Goal: Information Seeking & Learning: Check status

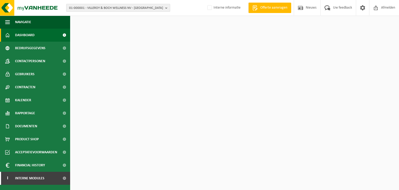
click at [99, 8] on span "01-000001 - VILLEROY & BOCH WELLNESS NV - ROESELARE" at bounding box center [116, 8] width 94 height 8
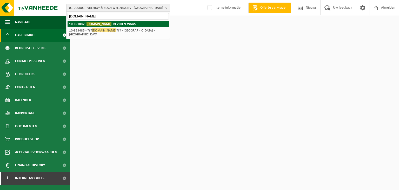
type input "lammertyn.net"
click at [91, 25] on span "LAMMERTYN.NET" at bounding box center [99, 24] width 25 height 4
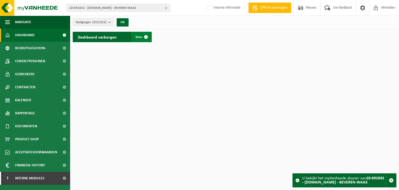
click at [135, 33] on link "Toon" at bounding box center [141, 37] width 20 height 10
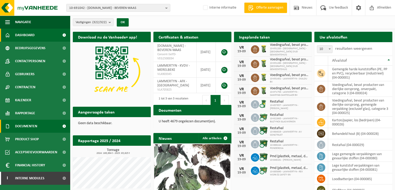
click at [40, 126] on link "Documenten" at bounding box center [35, 125] width 70 height 13
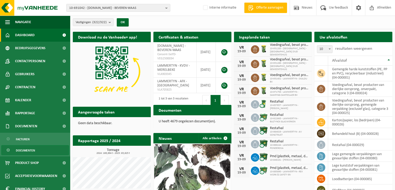
click at [28, 147] on span "Documenten" at bounding box center [25, 150] width 19 height 10
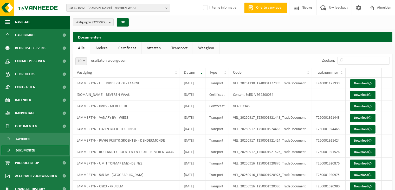
click at [125, 49] on link "Certificaat" at bounding box center [127, 48] width 28 height 12
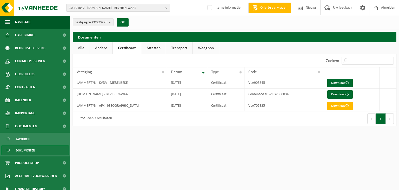
click at [155, 46] on link "Attesten" at bounding box center [153, 48] width 24 height 12
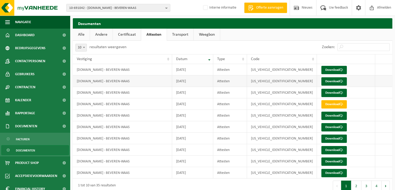
scroll to position [21, 0]
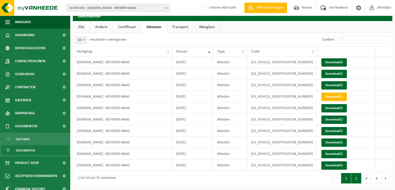
click at [358, 179] on button "2" at bounding box center [356, 178] width 10 height 10
click at [366, 179] on button "3" at bounding box center [366, 178] width 10 height 10
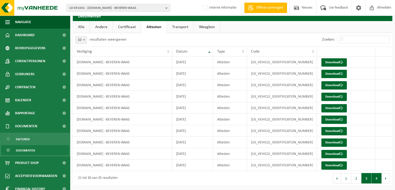
click at [375, 180] on button "4" at bounding box center [376, 178] width 10 height 10
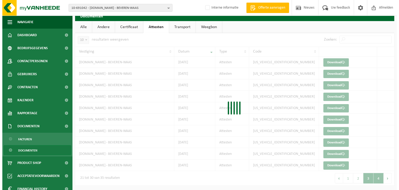
scroll to position [0, 0]
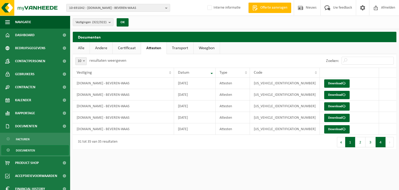
click at [350, 145] on button "1" at bounding box center [350, 142] width 10 height 10
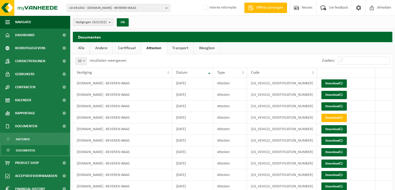
click at [172, 48] on link "Transport" at bounding box center [180, 48] width 26 height 12
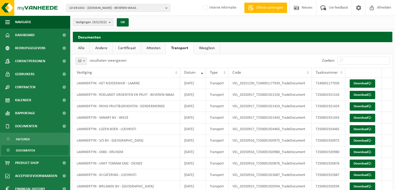
click at [207, 52] on link "Weegbon" at bounding box center [207, 48] width 26 height 12
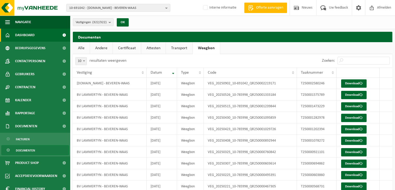
click at [27, 33] on span "Dashboard" at bounding box center [24, 35] width 19 height 13
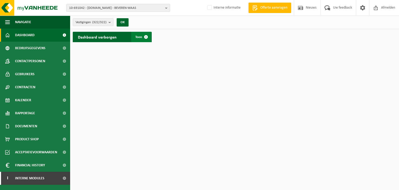
click at [138, 37] on span "Toon" at bounding box center [138, 36] width 7 height 3
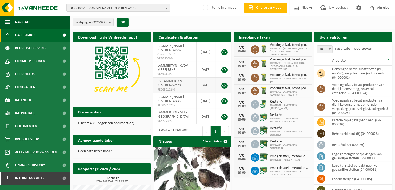
click at [179, 79] on span "BV LAMMERTYN - BEVEREN-WAAS" at bounding box center [170, 83] width 26 height 8
drag, startPoint x: 158, startPoint y: 85, endPoint x: 174, endPoint y: 87, distance: 15.9
click at [174, 88] on span "RED25010240" at bounding box center [174, 90] width 35 height 4
drag, startPoint x: 159, startPoint y: 99, endPoint x: 172, endPoint y: 98, distance: 12.7
click at [171, 103] on span "RED25010235" at bounding box center [174, 105] width 35 height 4
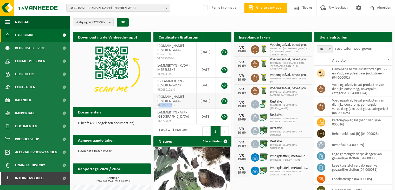
click at [172, 103] on span "RED25010235" at bounding box center [174, 105] width 35 height 4
click at [130, 10] on span "10-691042 - LAMMERTYN.NET - BEVEREN-WAAS" at bounding box center [116, 8] width 94 height 8
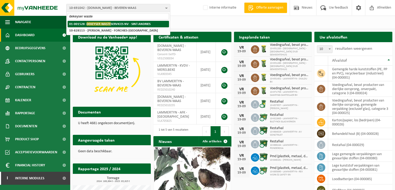
type input "dekeyser waste"
click at [127, 21] on li "01-001528 - DEKEYSER WASTE SERVICES NV - SINT-ANDRIES" at bounding box center [118, 24] width 101 height 6
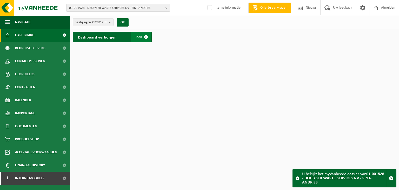
click at [141, 38] on span at bounding box center [146, 37] width 10 height 10
